Goal: Task Accomplishment & Management: Complete application form

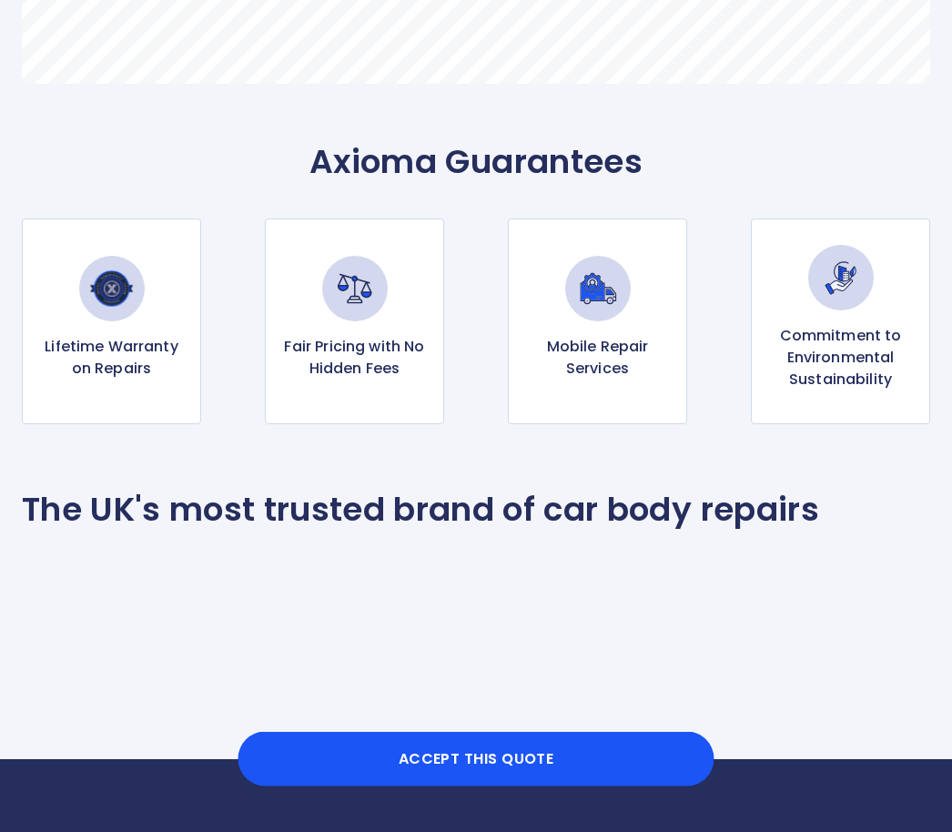
scroll to position [1277, 0]
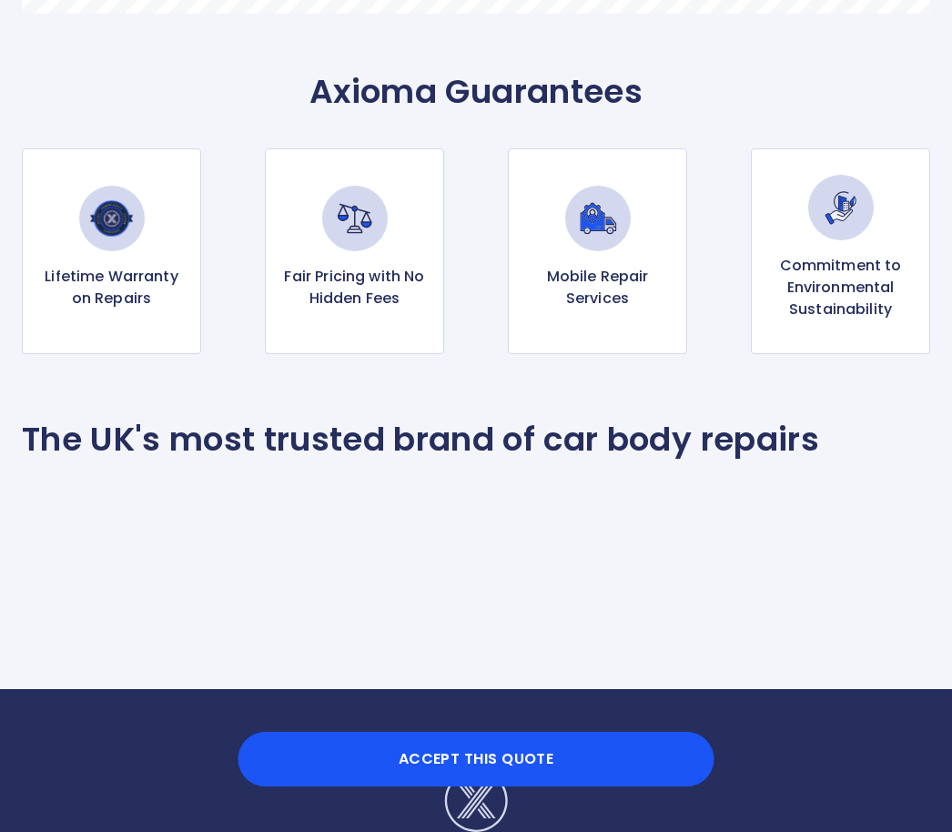
scroll to position [1186, 0]
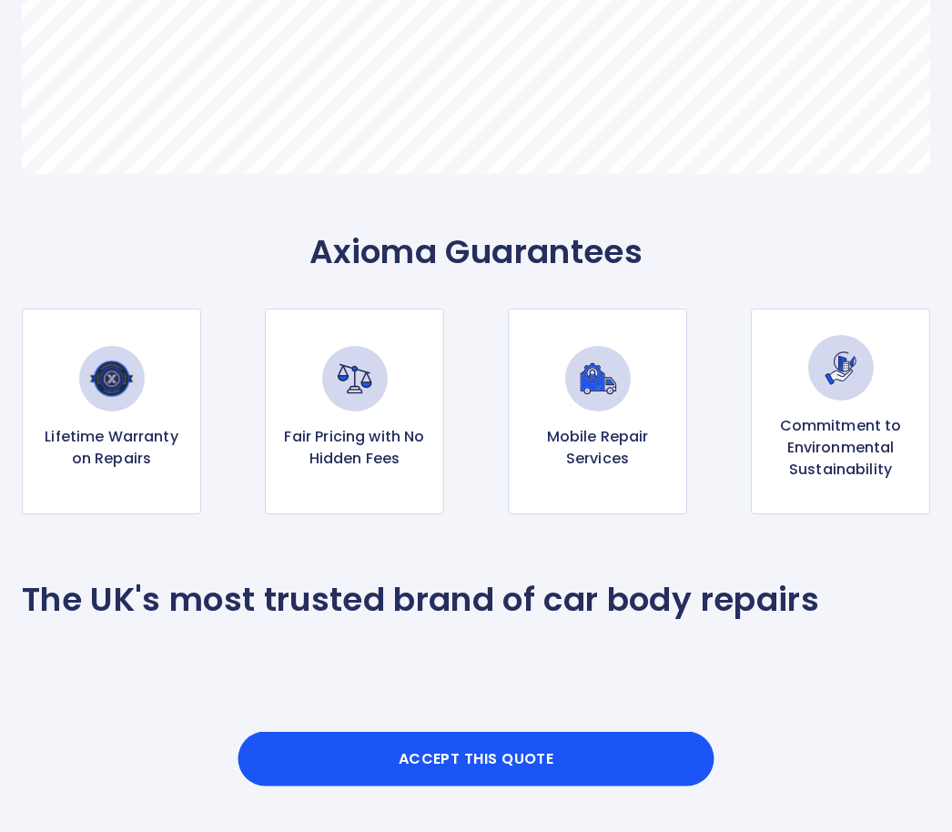
click at [822, 436] on p "Commitment to Environmental Sustainability" at bounding box center [840, 449] width 148 height 66
click at [840, 459] on p "Commitment to Environmental Sustainability" at bounding box center [840, 449] width 148 height 66
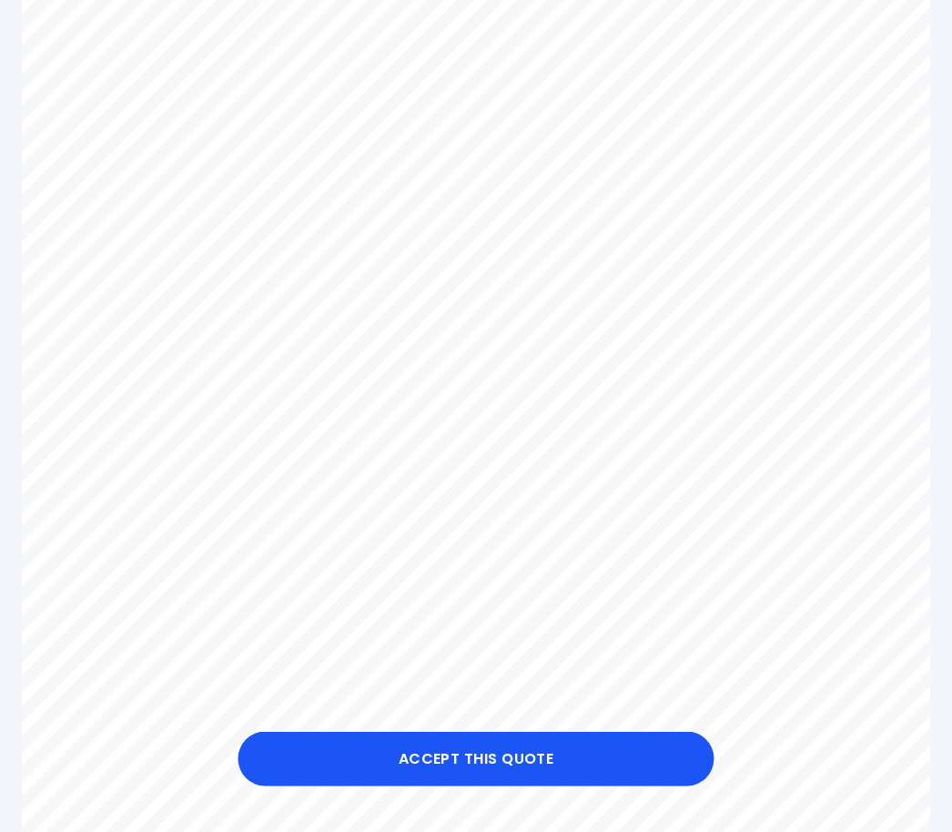
scroll to position [0, 0]
